Goal: Information Seeking & Learning: Learn about a topic

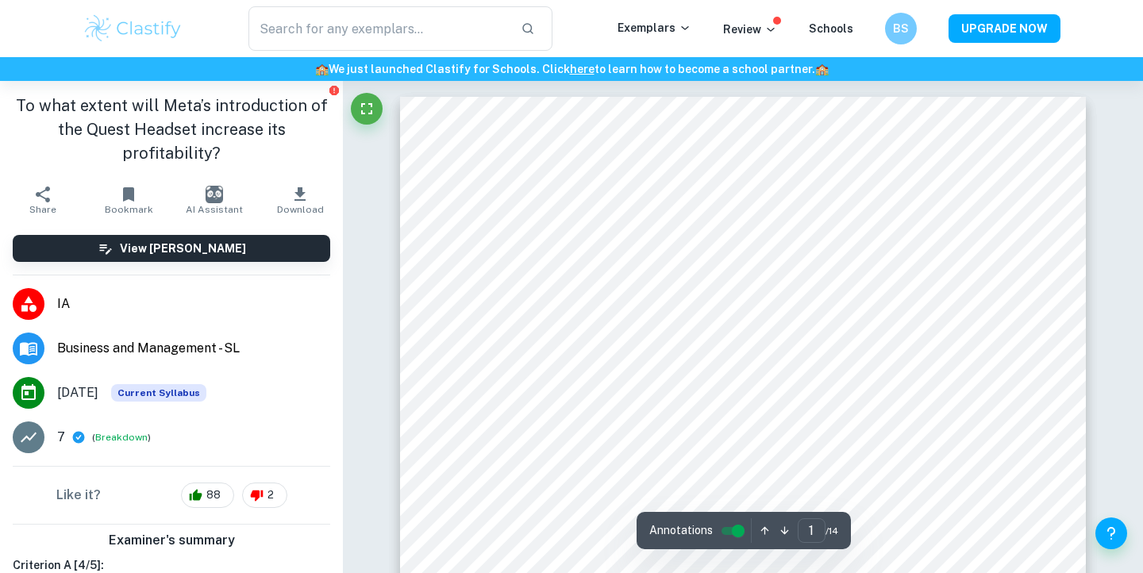
scroll to position [666, 0]
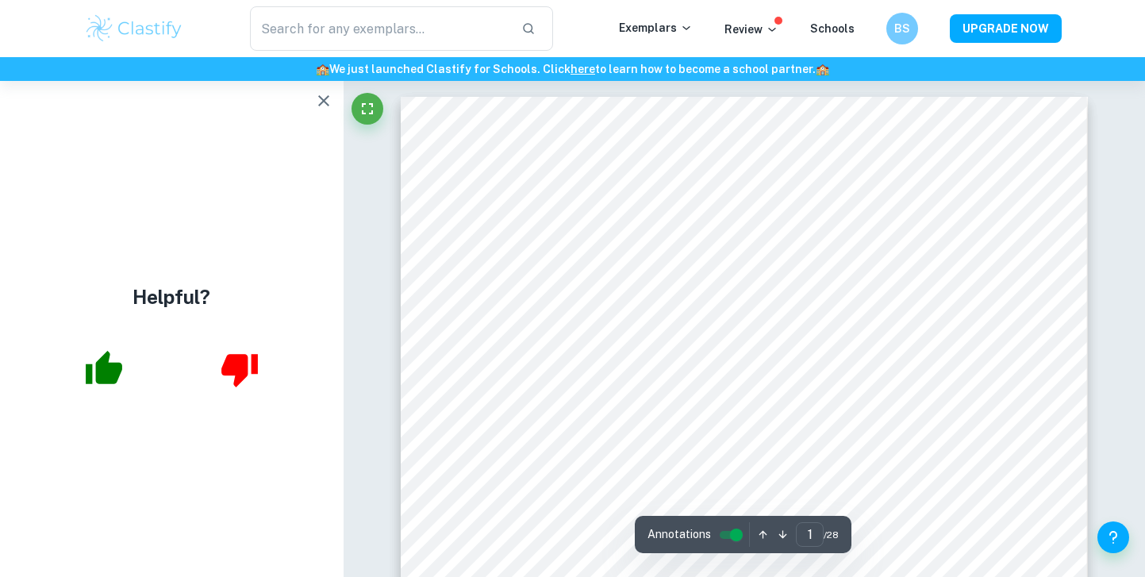
click at [316, 99] on icon "button" at bounding box center [323, 100] width 19 height 19
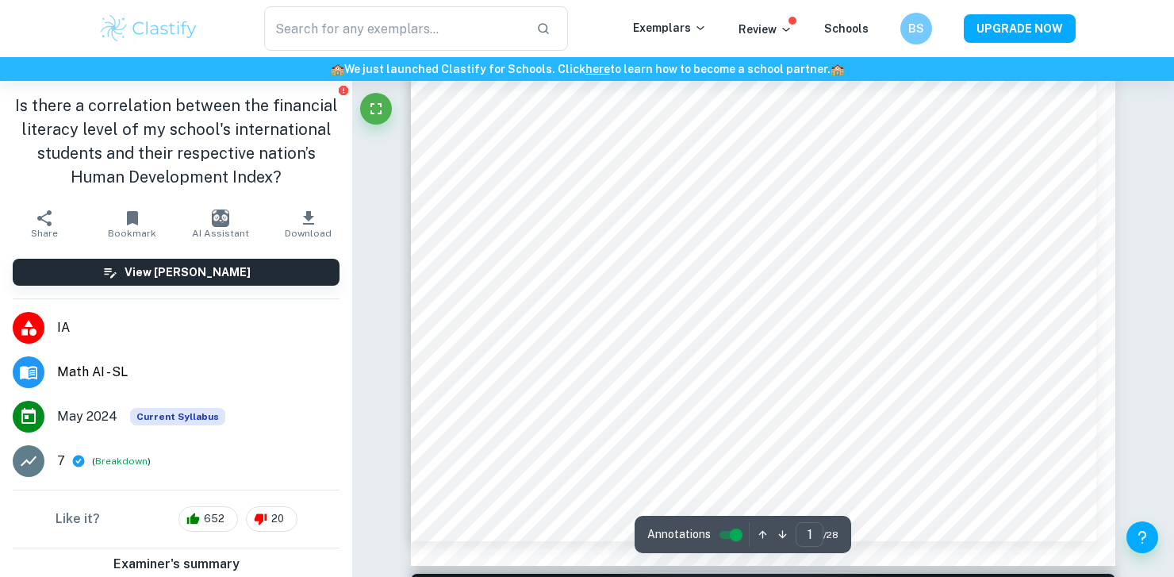
scroll to position [444, 0]
click at [381, 108] on icon "Fullscreen" at bounding box center [376, 108] width 19 height 19
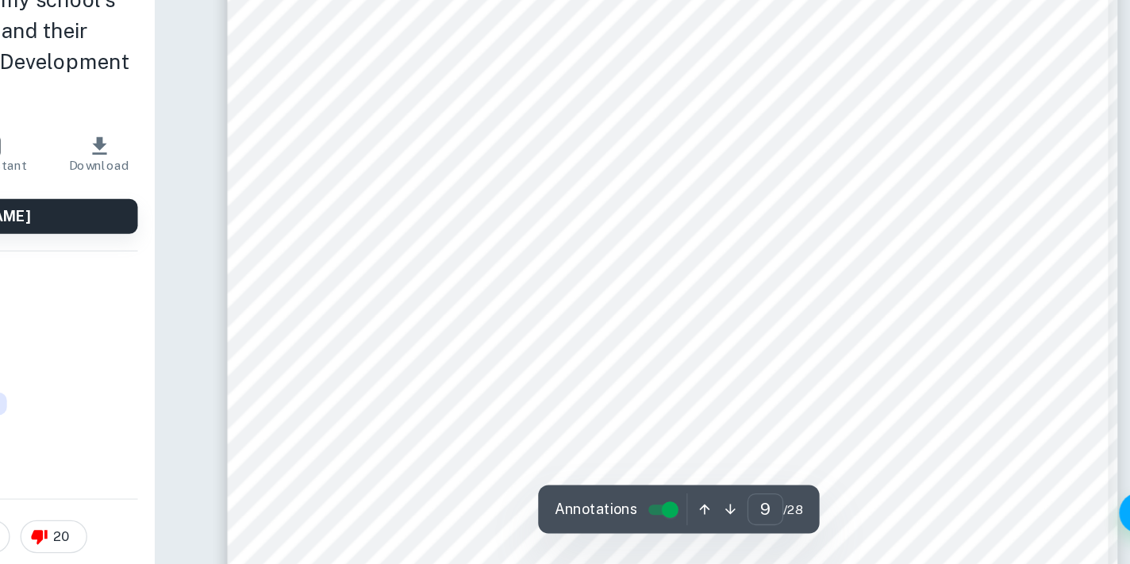
scroll to position [7775, 0]
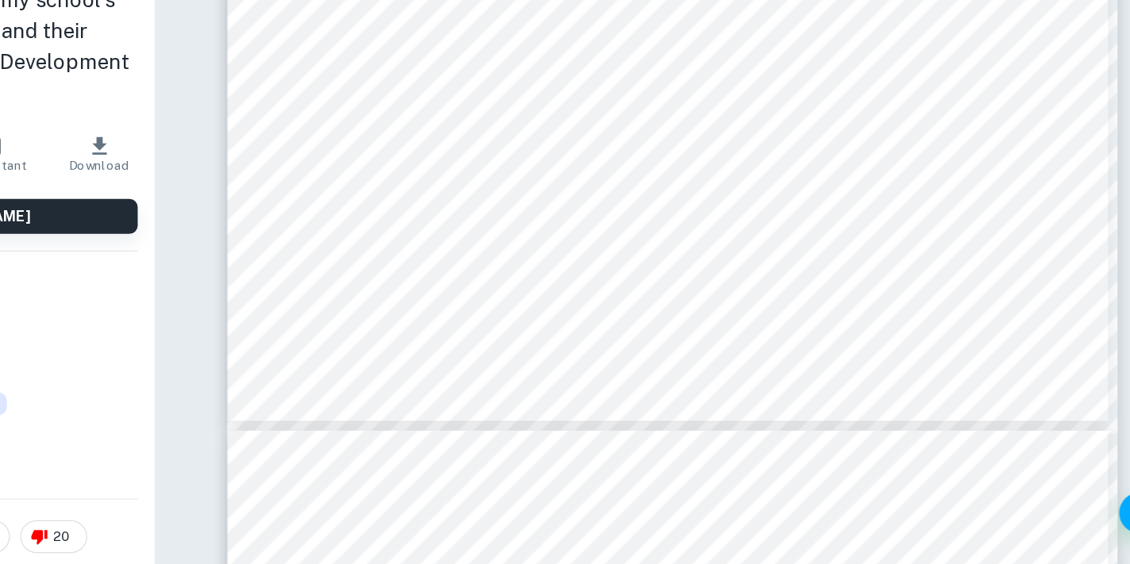
type input "10"
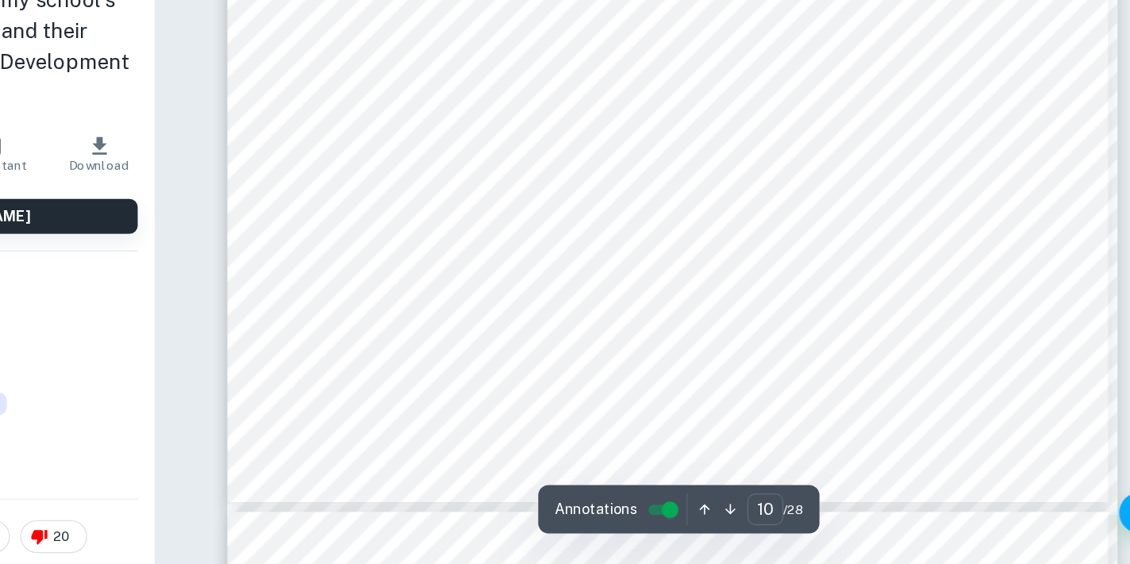
scroll to position [8937, 0]
